Goal: Task Accomplishment & Management: Complete application form

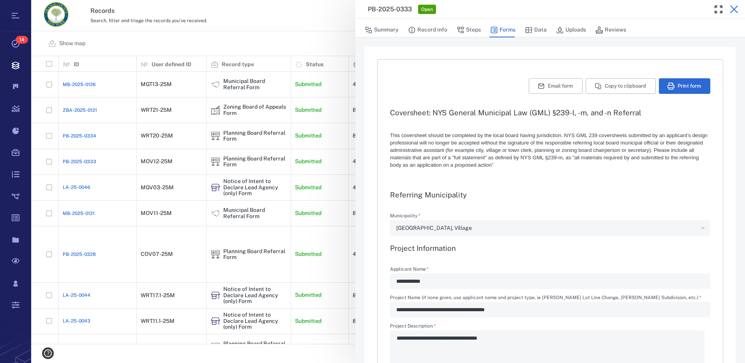
click at [734, 9] on icon "button" at bounding box center [735, 9] width 8 height 8
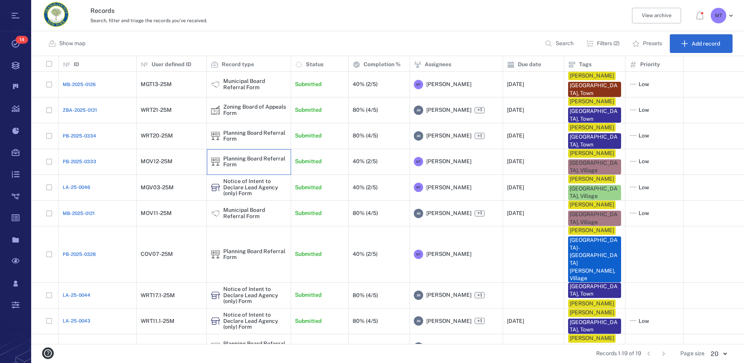
click at [267, 162] on div "Planning Board Referral Form" at bounding box center [255, 162] width 64 height 12
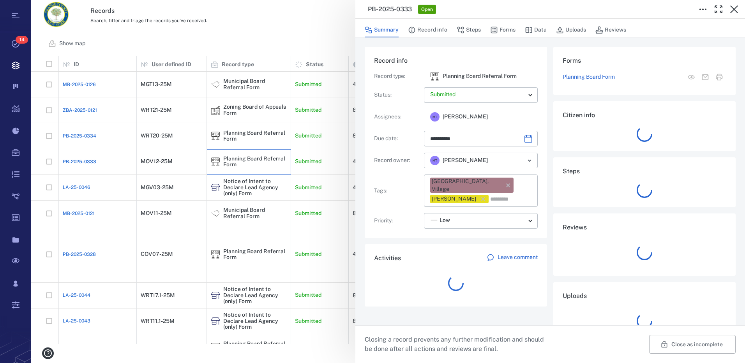
type input "**********"
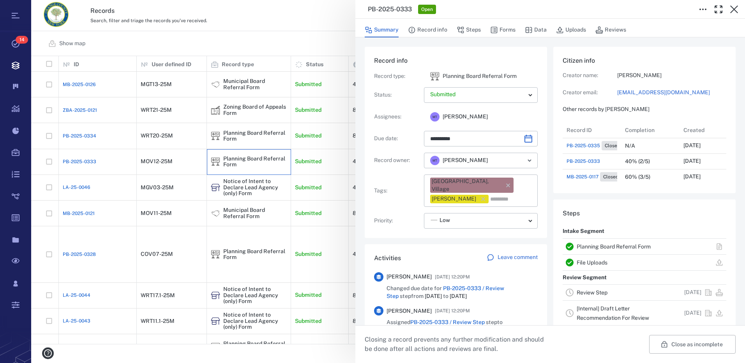
scroll to position [343, 149]
click at [510, 30] on button "Forms" at bounding box center [502, 30] width 25 height 15
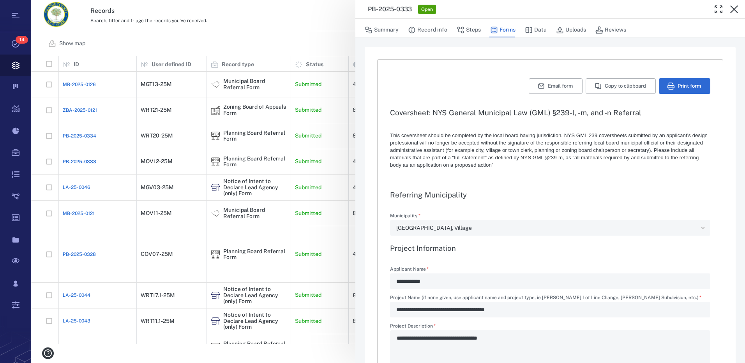
type textarea "*"
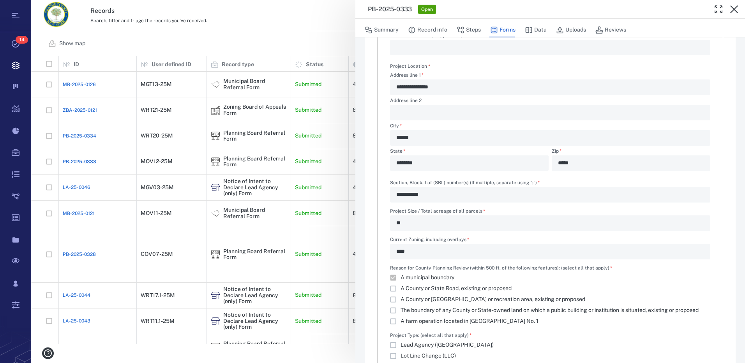
scroll to position [351, 0]
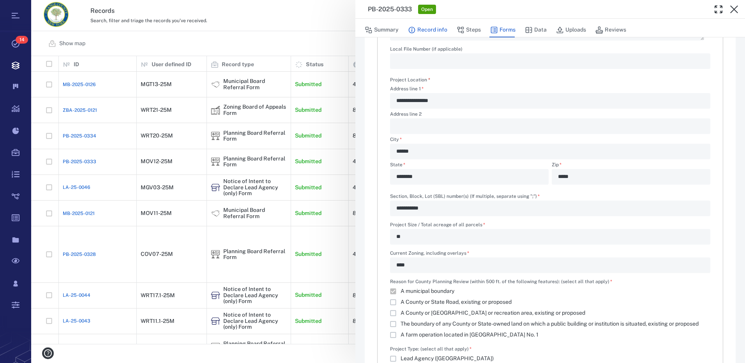
click at [430, 31] on button "Record info" at bounding box center [427, 30] width 39 height 15
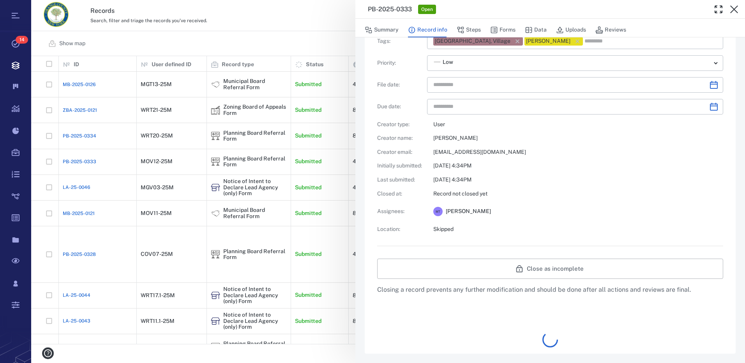
type input "**********"
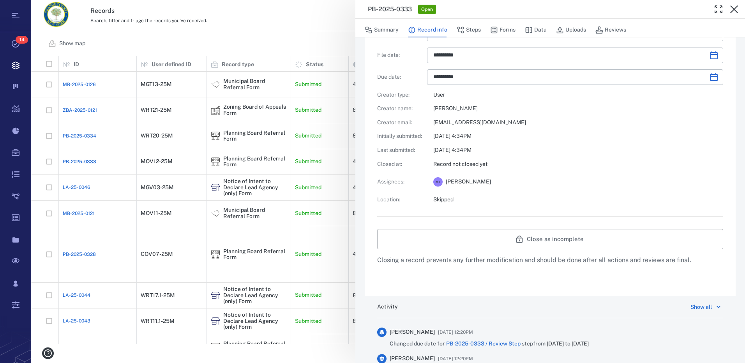
scroll to position [156, 0]
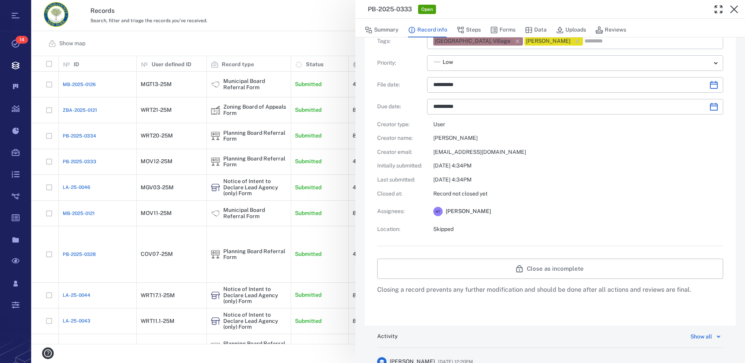
drag, startPoint x: 467, startPoint y: 30, endPoint x: 467, endPoint y: 121, distance: 91.2
click at [467, 30] on button "Steps" at bounding box center [469, 30] width 24 height 15
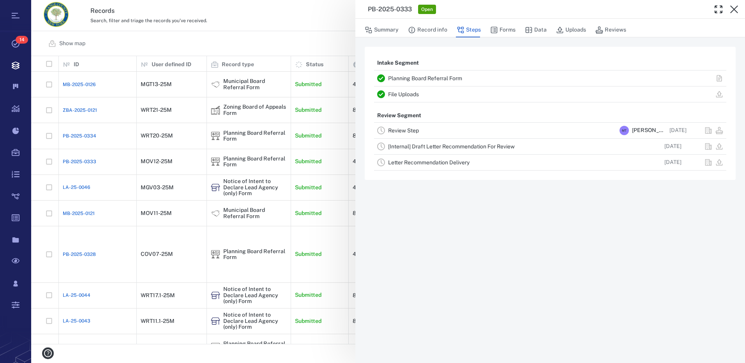
click at [411, 130] on link "Review Step" at bounding box center [403, 130] width 31 height 6
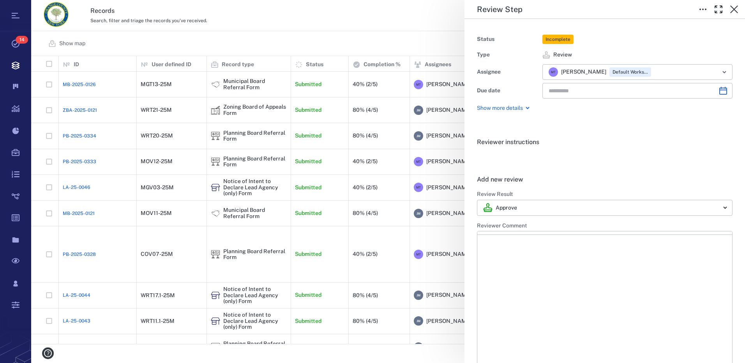
type input "**********"
click at [516, 256] on html at bounding box center [605, 259] width 255 height 19
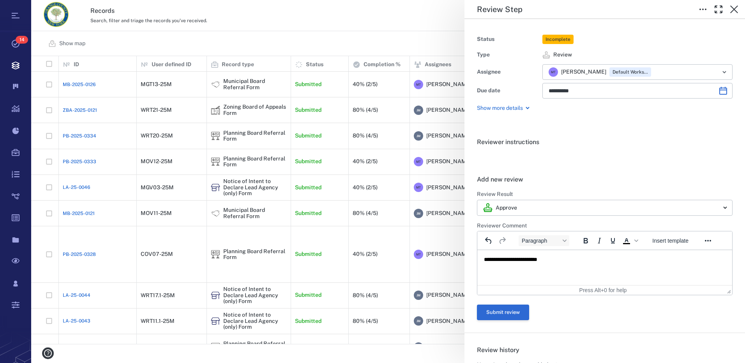
click at [524, 312] on button "Submit review" at bounding box center [503, 313] width 52 height 16
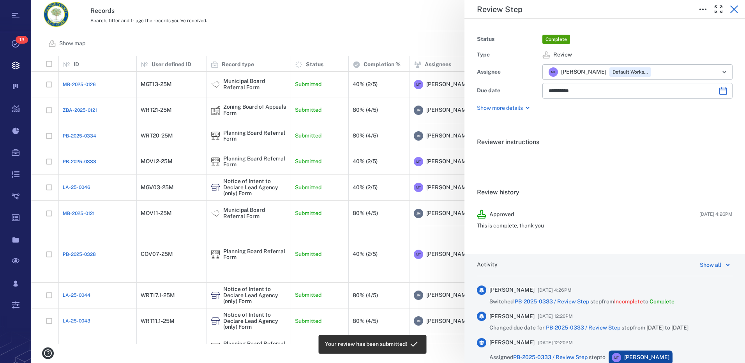
click at [734, 9] on icon "button" at bounding box center [735, 9] width 8 height 8
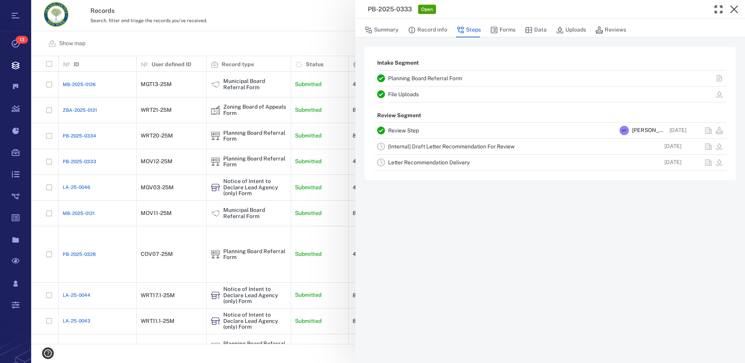
click at [467, 147] on link "[Internal] Draft Letter Recommendation For Review" at bounding box center [451, 146] width 127 height 6
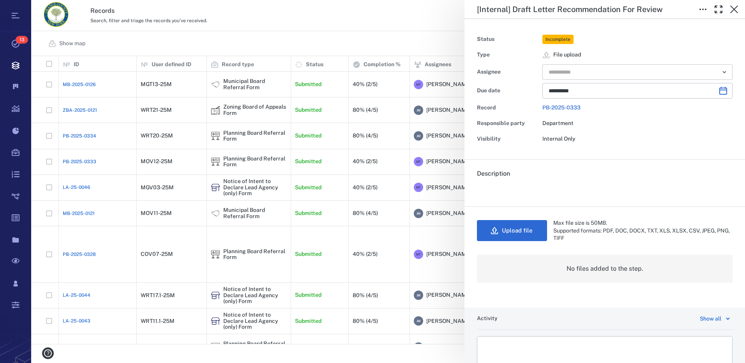
click at [720, 72] on icon "Open" at bounding box center [724, 71] width 9 height 9
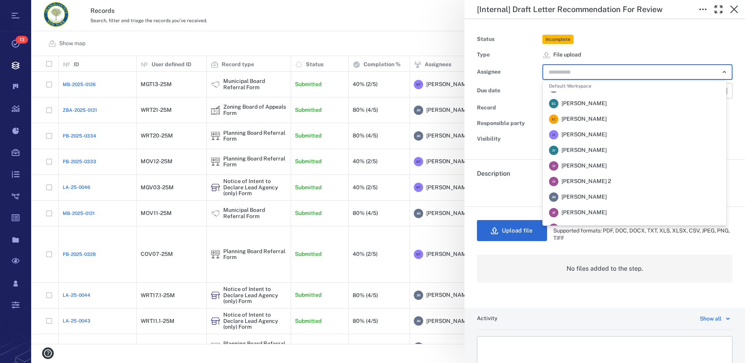
scroll to position [117, 0]
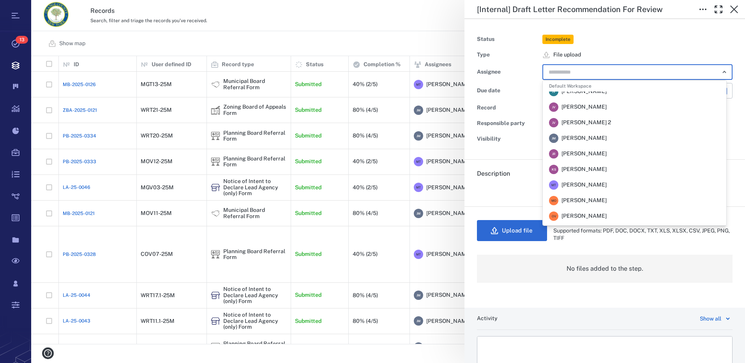
click at [608, 145] on li "[PERSON_NAME] [PERSON_NAME]" at bounding box center [635, 139] width 184 height 16
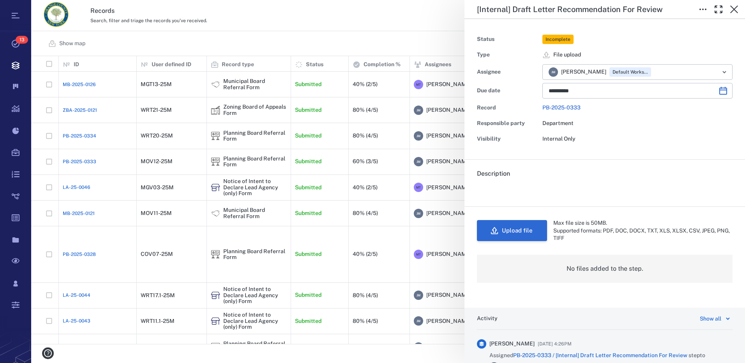
click at [539, 229] on button "Upload file" at bounding box center [512, 230] width 70 height 21
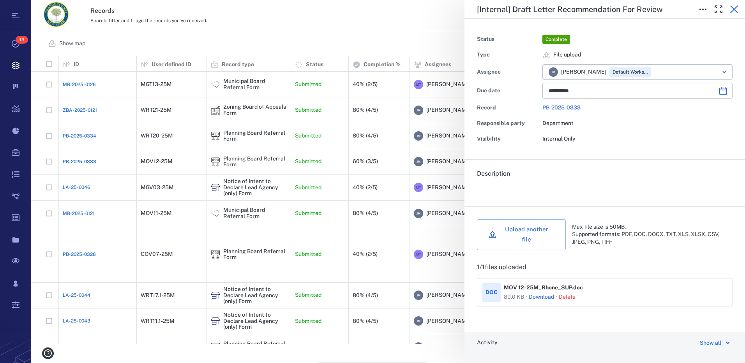
click at [738, 11] on icon "button" at bounding box center [734, 9] width 9 height 9
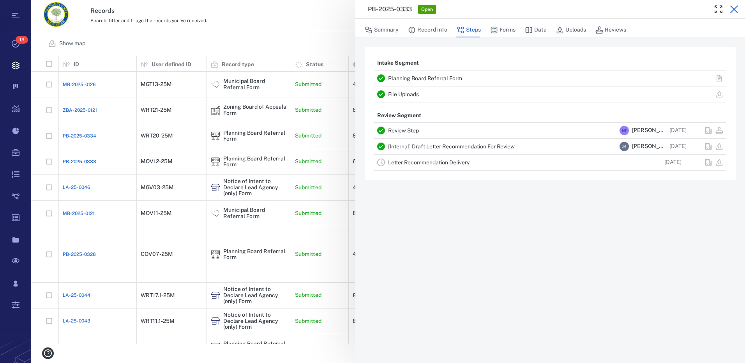
click at [738, 9] on icon "button" at bounding box center [734, 9] width 9 height 9
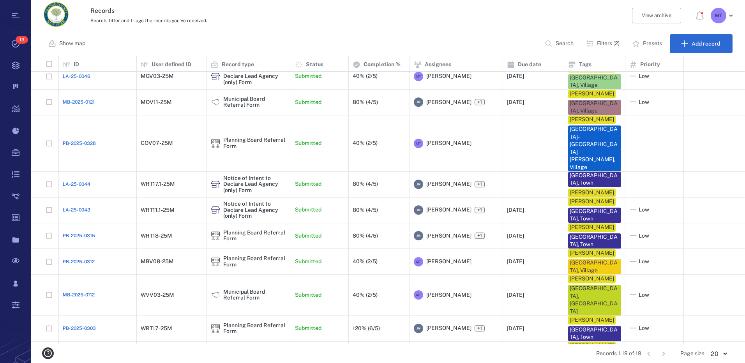
scroll to position [57, 0]
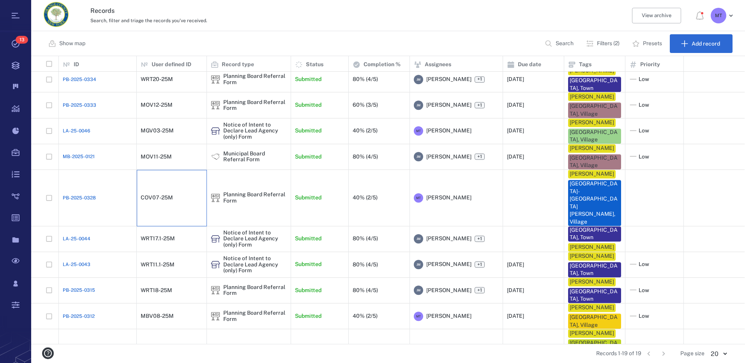
click at [159, 195] on div "COV07-25M" at bounding box center [157, 198] width 32 height 6
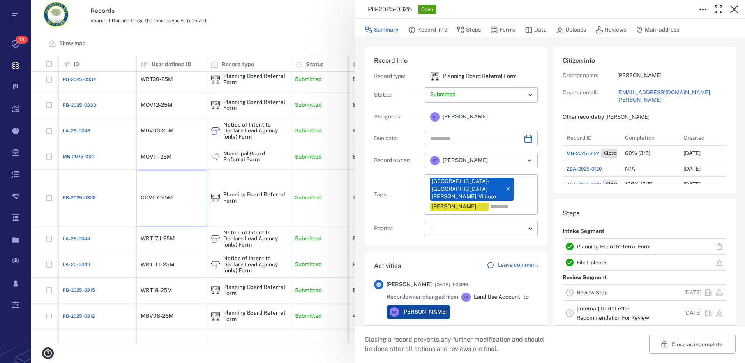
scroll to position [343, 149]
click at [503, 31] on button "Forms" at bounding box center [502, 30] width 25 height 15
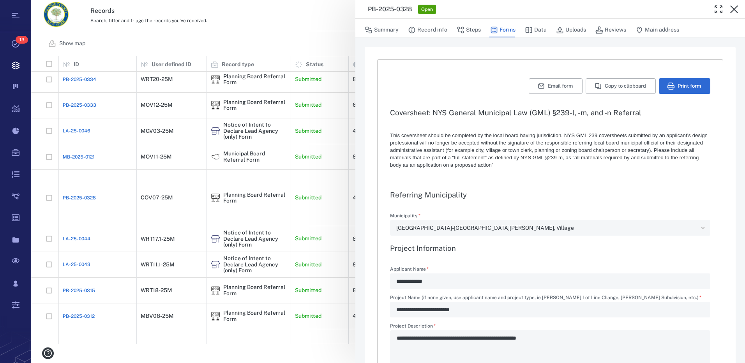
type textarea "*"
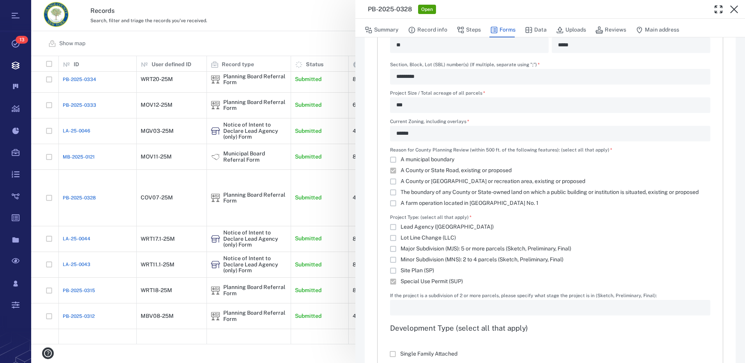
scroll to position [469, 0]
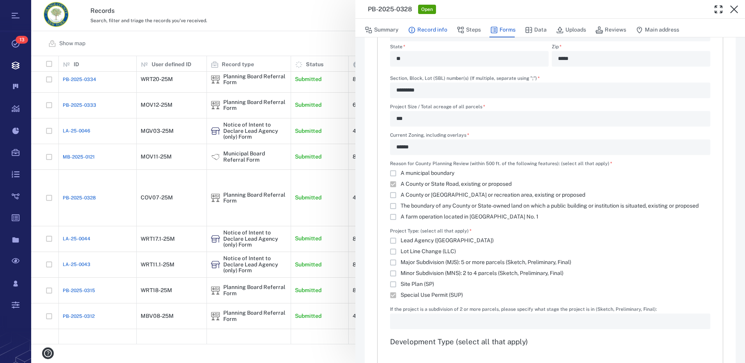
click at [443, 29] on button "Record info" at bounding box center [427, 30] width 39 height 15
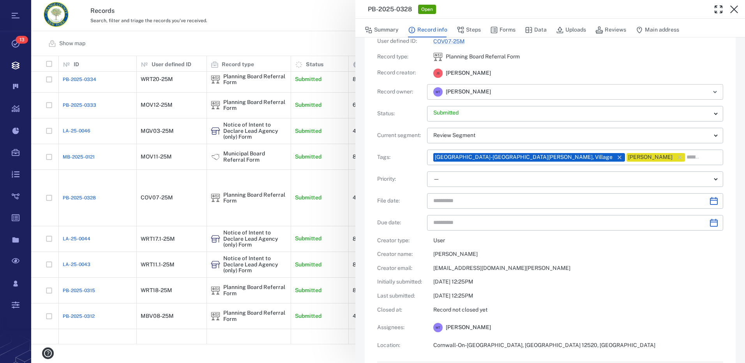
scroll to position [78, 0]
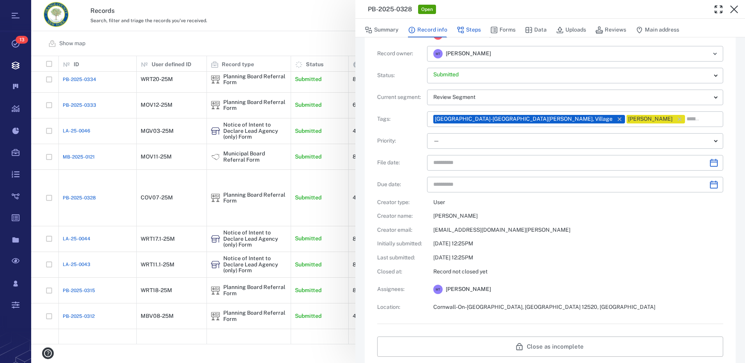
drag, startPoint x: 478, startPoint y: 30, endPoint x: 469, endPoint y: 31, distance: 8.7
click at [478, 30] on button "Steps" at bounding box center [469, 30] width 24 height 15
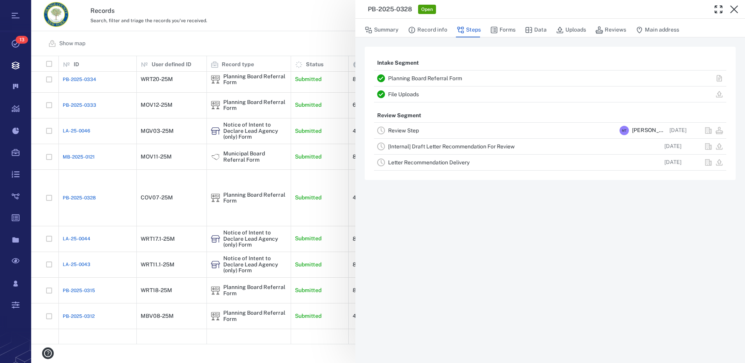
click at [411, 129] on link "Review Step" at bounding box center [403, 130] width 31 height 6
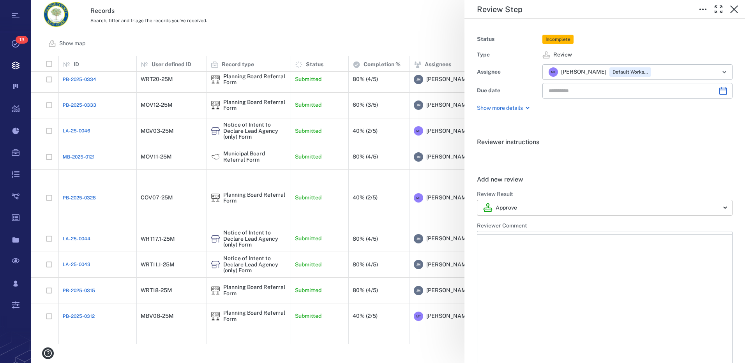
type input "**********"
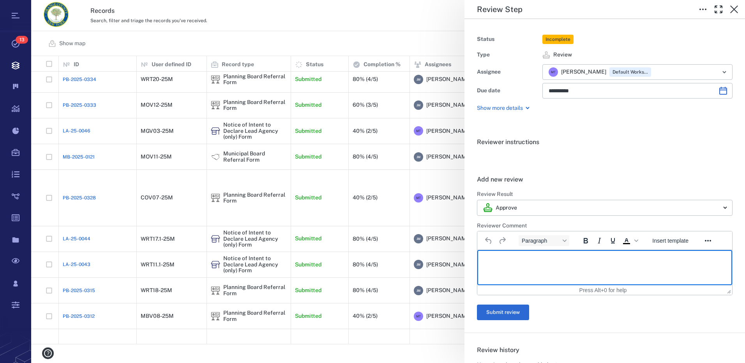
click at [519, 254] on html at bounding box center [605, 259] width 255 height 19
click at [511, 313] on button "Submit review" at bounding box center [503, 313] width 52 height 16
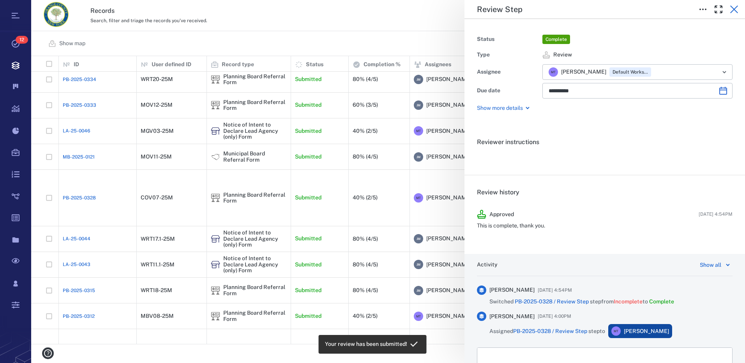
click at [736, 12] on icon "button" at bounding box center [734, 9] width 9 height 9
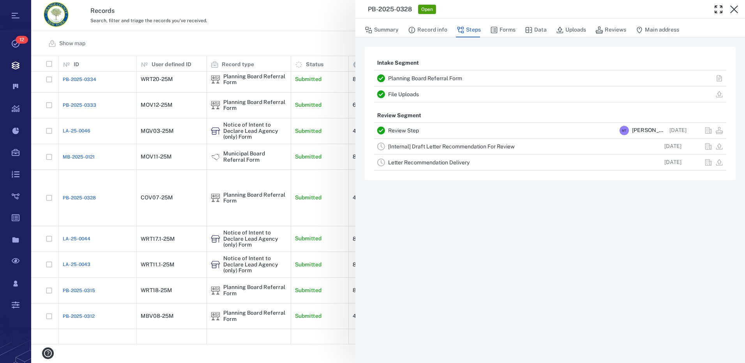
click at [429, 145] on link "[Internal] Draft Letter Recommendation For Review" at bounding box center [451, 146] width 127 height 6
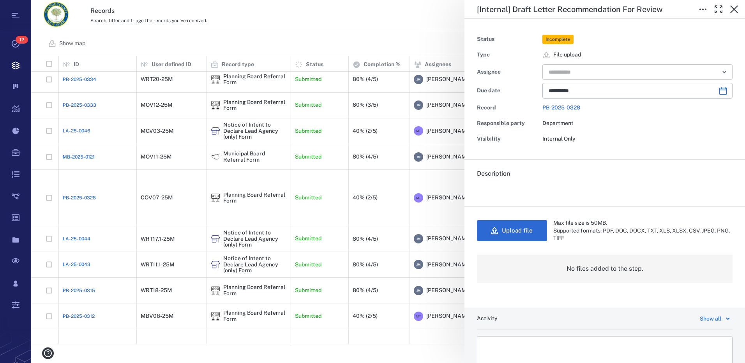
click at [720, 73] on icon "Open" at bounding box center [724, 71] width 9 height 9
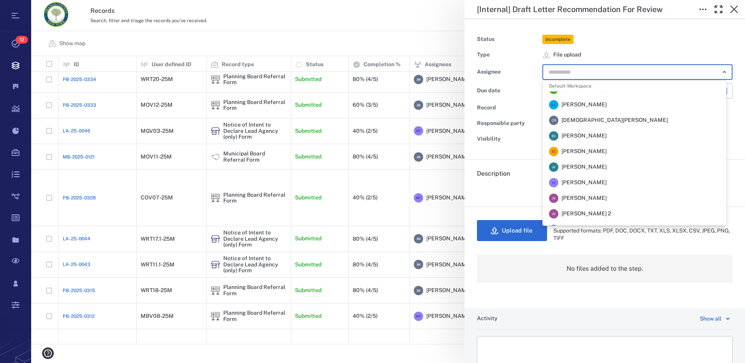
scroll to position [39, 0]
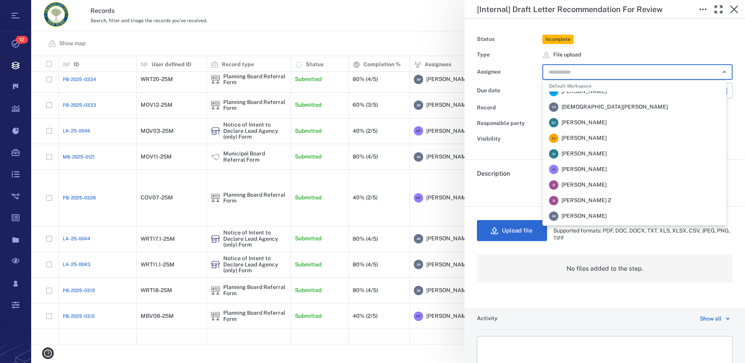
click at [595, 214] on span "[PERSON_NAME]" at bounding box center [584, 216] width 45 height 8
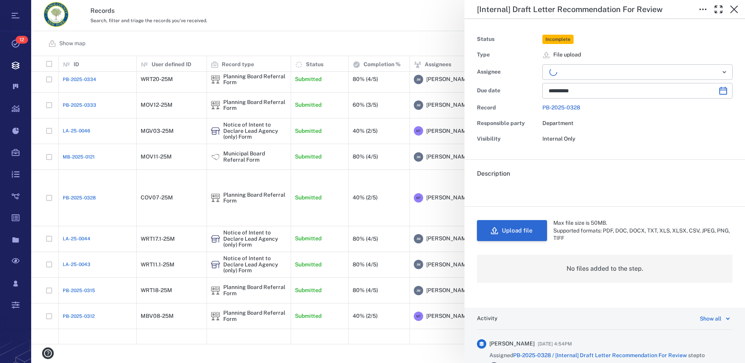
click at [519, 229] on button "Upload file" at bounding box center [512, 230] width 70 height 21
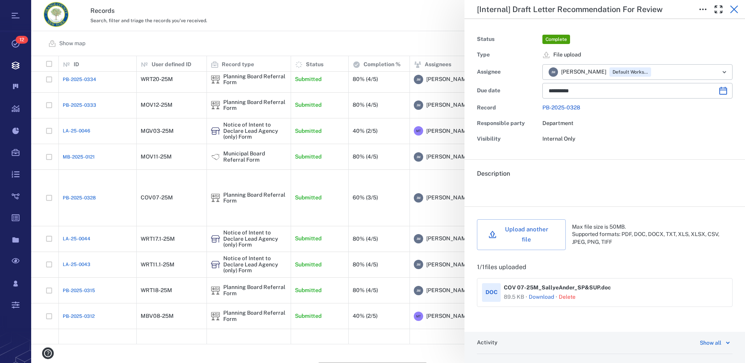
click at [737, 7] on icon "button" at bounding box center [735, 9] width 8 height 8
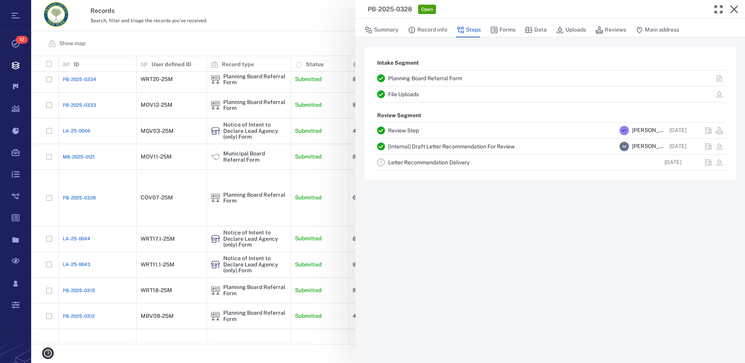
drag, startPoint x: 736, startPoint y: 9, endPoint x: 723, endPoint y: 11, distance: 12.8
click at [736, 9] on icon "button" at bounding box center [735, 9] width 8 height 8
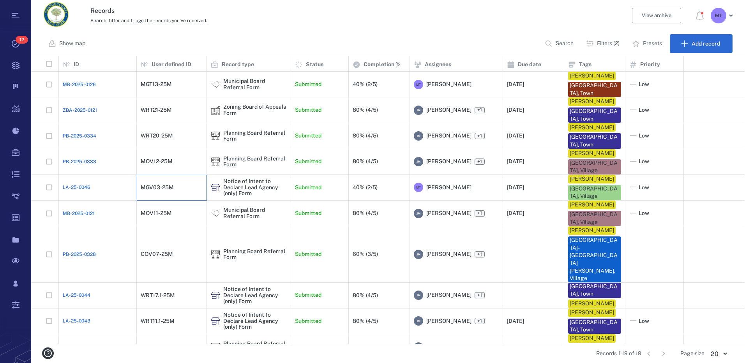
click at [161, 191] on div "MGV03-25M" at bounding box center [157, 188] width 33 height 6
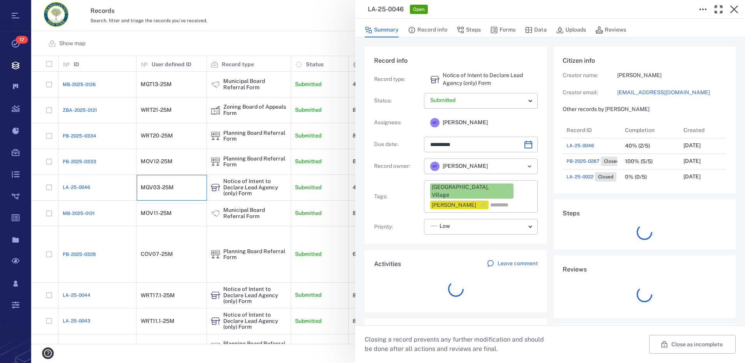
scroll to position [6, 6]
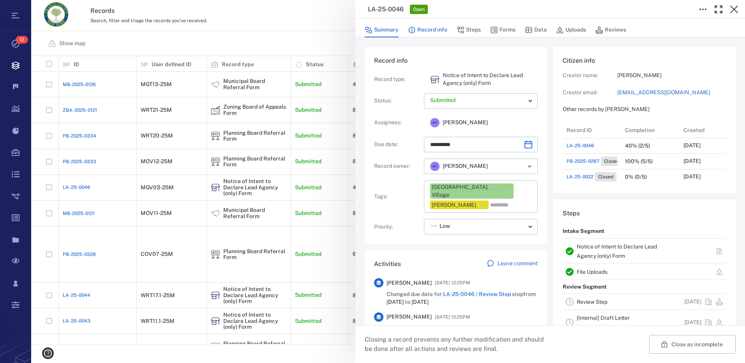
click at [442, 30] on button "Record info" at bounding box center [427, 30] width 39 height 15
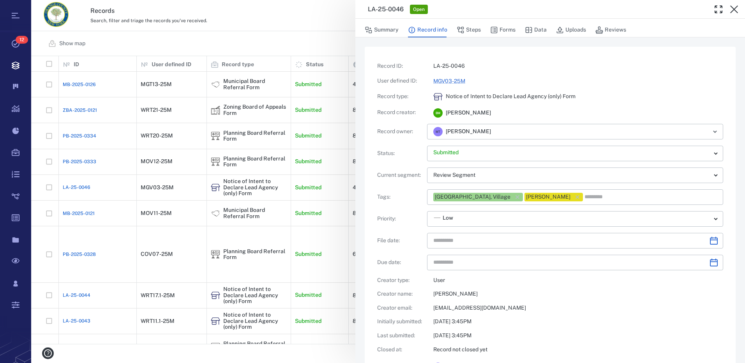
type input "**********"
click at [495, 30] on icon "button" at bounding box center [494, 30] width 8 height 8
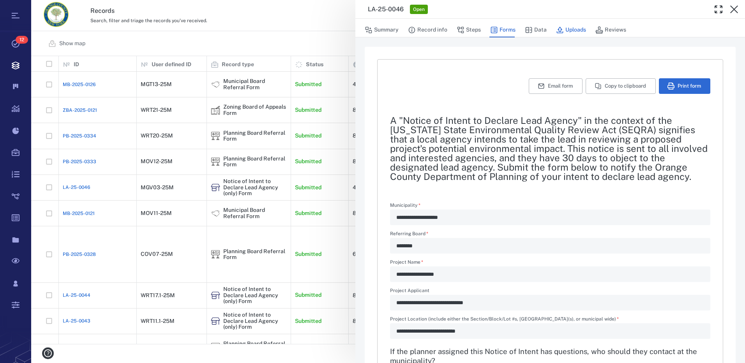
click at [565, 29] on button "Uploads" at bounding box center [571, 30] width 30 height 15
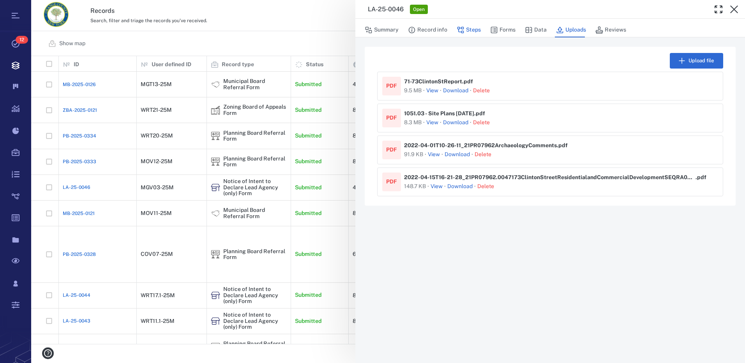
click at [467, 28] on button "Steps" at bounding box center [469, 30] width 24 height 15
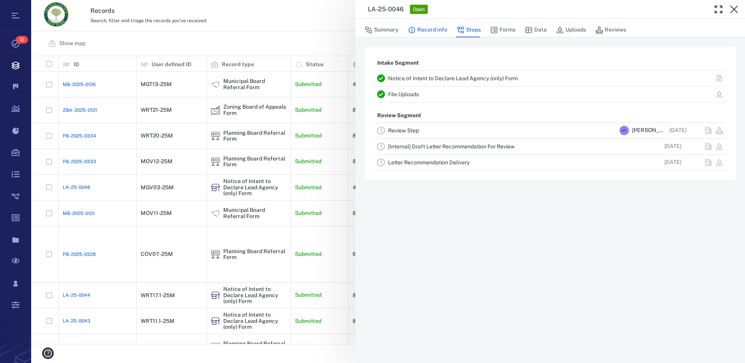
click at [423, 30] on button "Record info" at bounding box center [427, 30] width 39 height 15
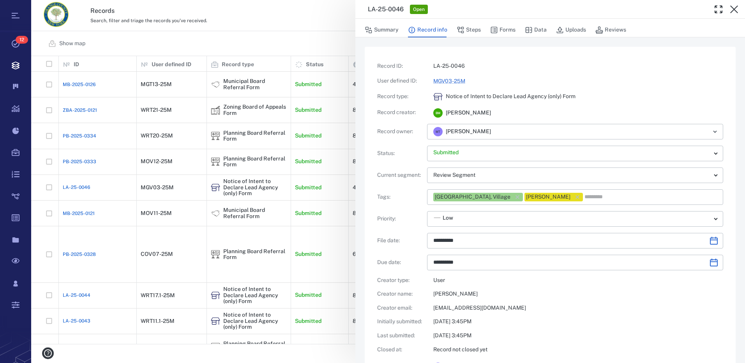
type input "**********"
